Goal: Task Accomplishment & Management: Manage account settings

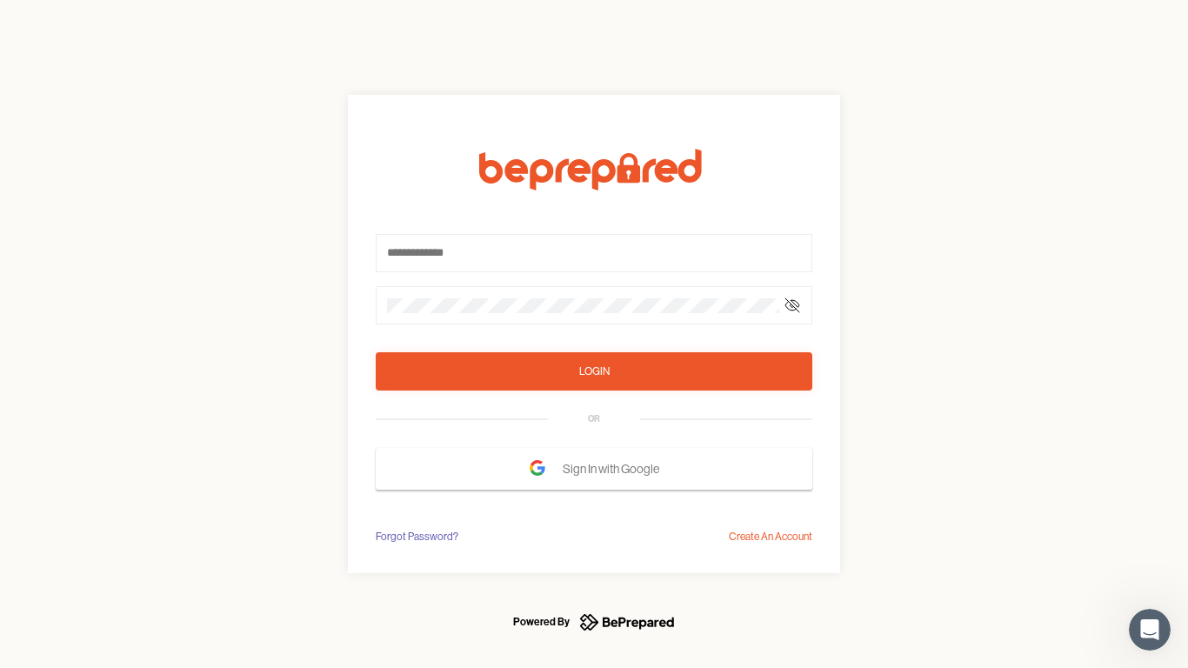
click at [594, 334] on form "Login OR Sign In with Google" at bounding box center [594, 319] width 437 height 341
click at [793, 305] on icon at bounding box center [793, 305] width 14 height 14
click at [594, 372] on div "Login" at bounding box center [594, 371] width 30 height 17
click at [594, 469] on span "Sign In with Google" at bounding box center [615, 468] width 105 height 31
click at [416, 537] on div "Forgot Password?" at bounding box center [417, 536] width 83 height 17
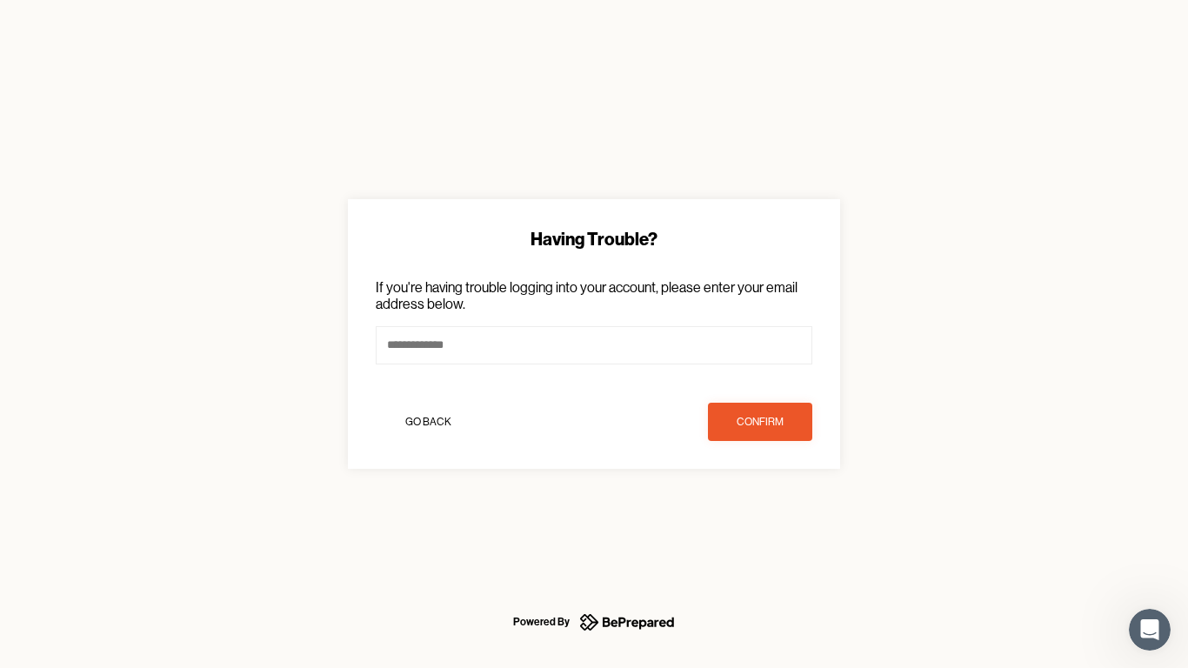
click at [771, 537] on div "Having Trouble? If you're having trouble logging into your account, please ente…" at bounding box center [594, 334] width 1188 height 668
click at [1150, 630] on icon "Open Intercom Messenger" at bounding box center [1150, 630] width 29 height 29
